Goal: Information Seeking & Learning: Understand process/instructions

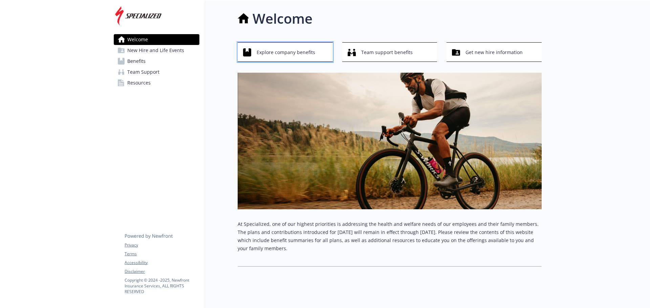
click at [291, 50] on span "Explore company benefits" at bounding box center [286, 52] width 59 height 13
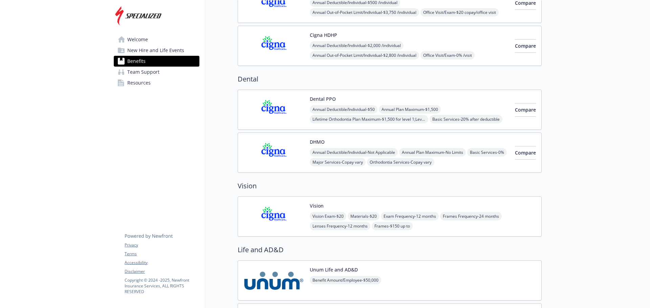
scroll to position [305, 0]
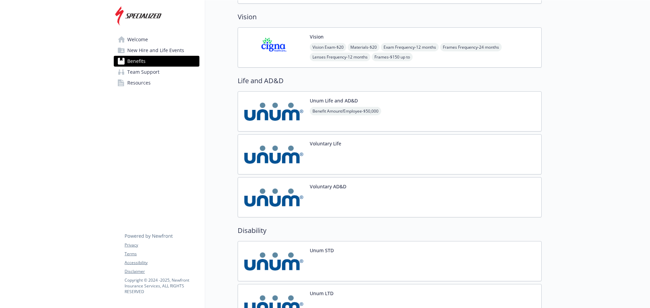
click at [152, 46] on span "New Hire and Life Events" at bounding box center [155, 50] width 57 height 11
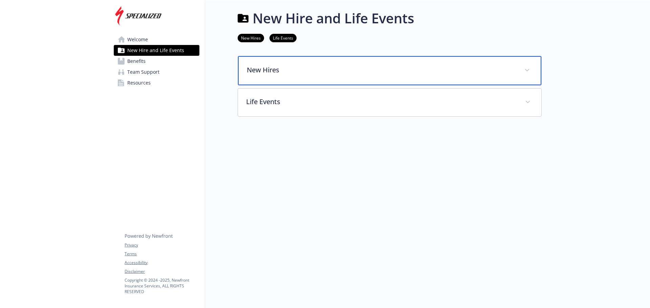
click at [347, 74] on div "New Hires" at bounding box center [389, 70] width 303 height 29
